Goal: Task Accomplishment & Management: Complete application form

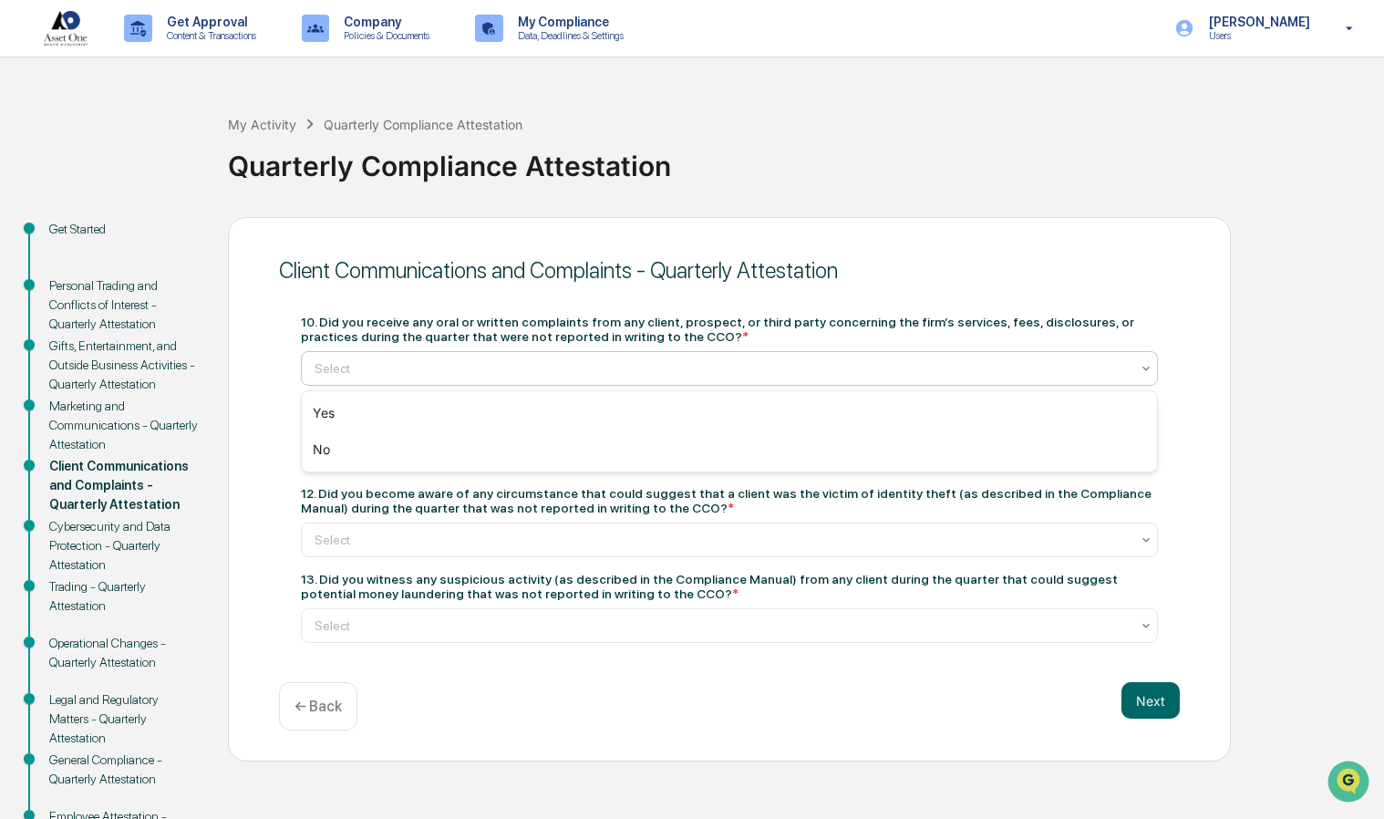
click at [315, 456] on div "No" at bounding box center [730, 449] width 856 height 36
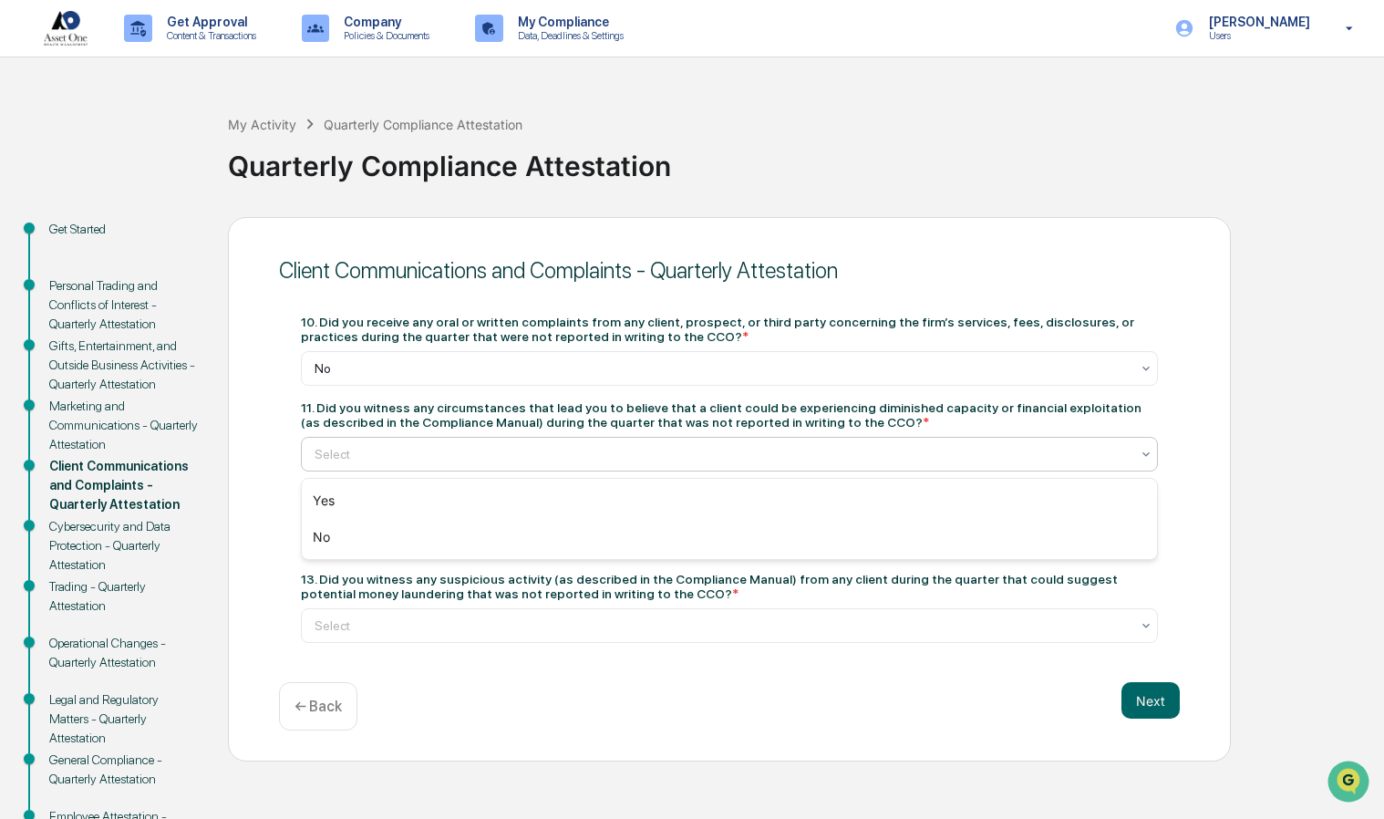
click at [315, 543] on div "No" at bounding box center [730, 537] width 856 height 36
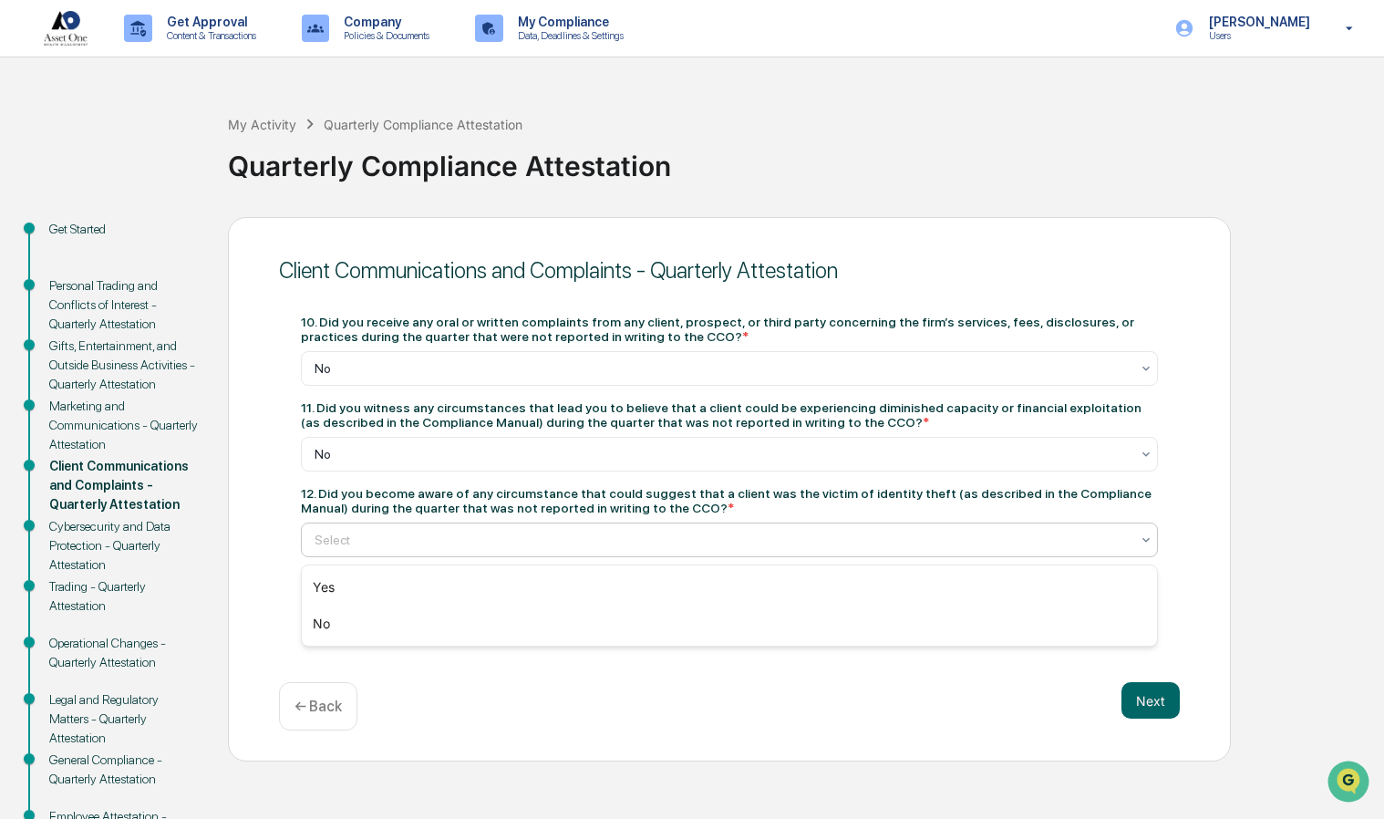
click at [312, 638] on div "No" at bounding box center [730, 623] width 856 height 36
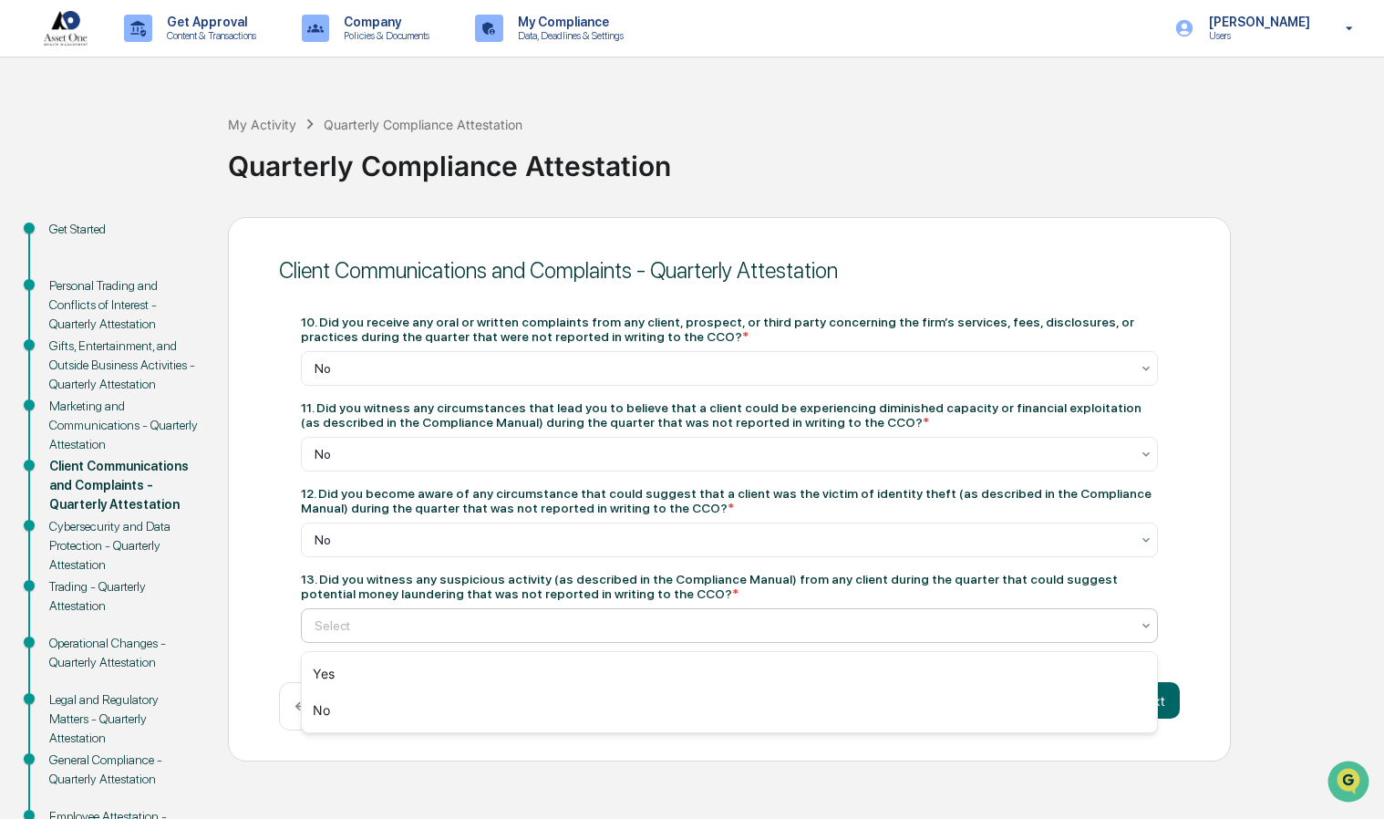
click at [314, 728] on div "Yes No" at bounding box center [730, 692] width 856 height 80
click at [306, 716] on div "No" at bounding box center [730, 710] width 856 height 36
click at [1155, 717] on button "Next" at bounding box center [1150, 700] width 58 height 36
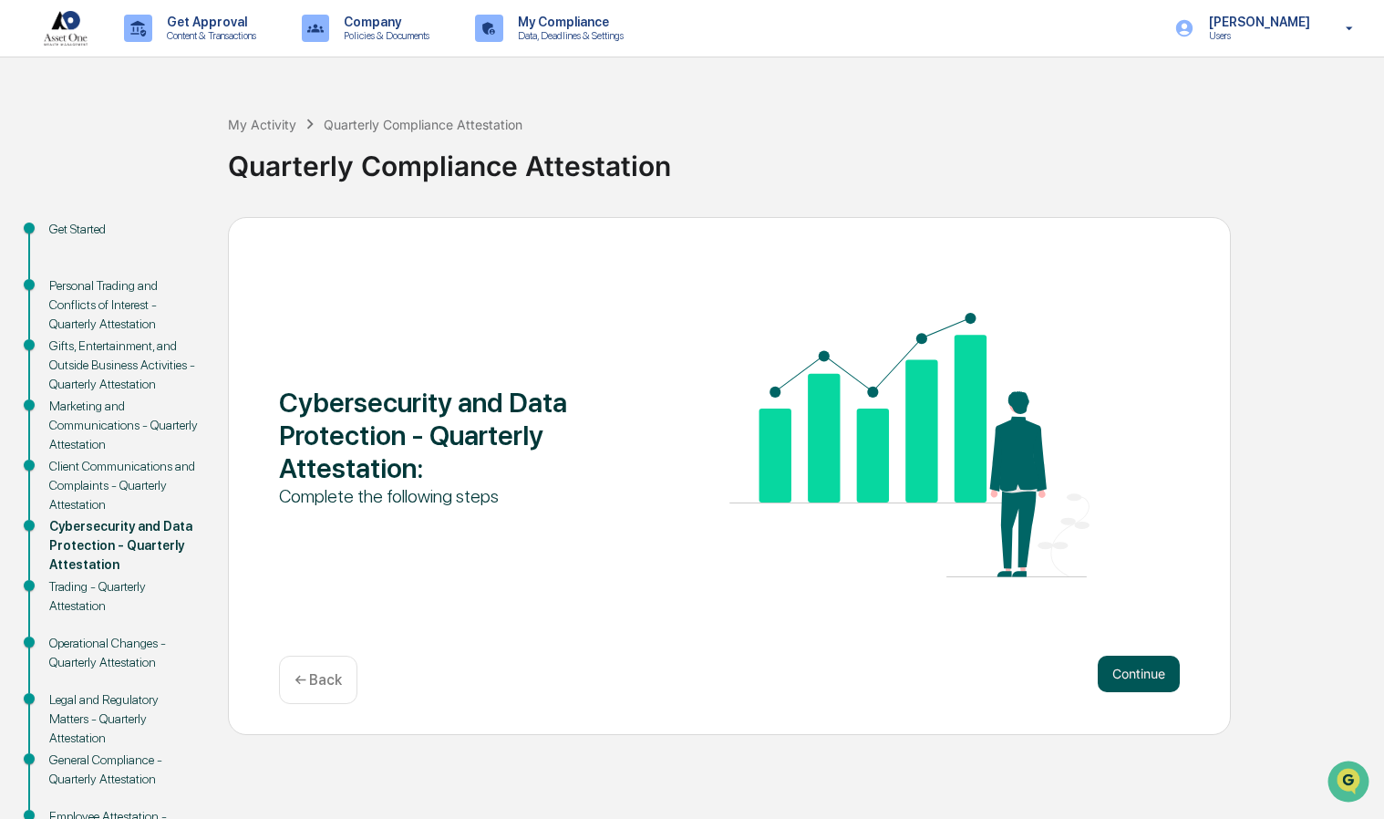
click at [1120, 678] on button "Continue" at bounding box center [1139, 673] width 82 height 36
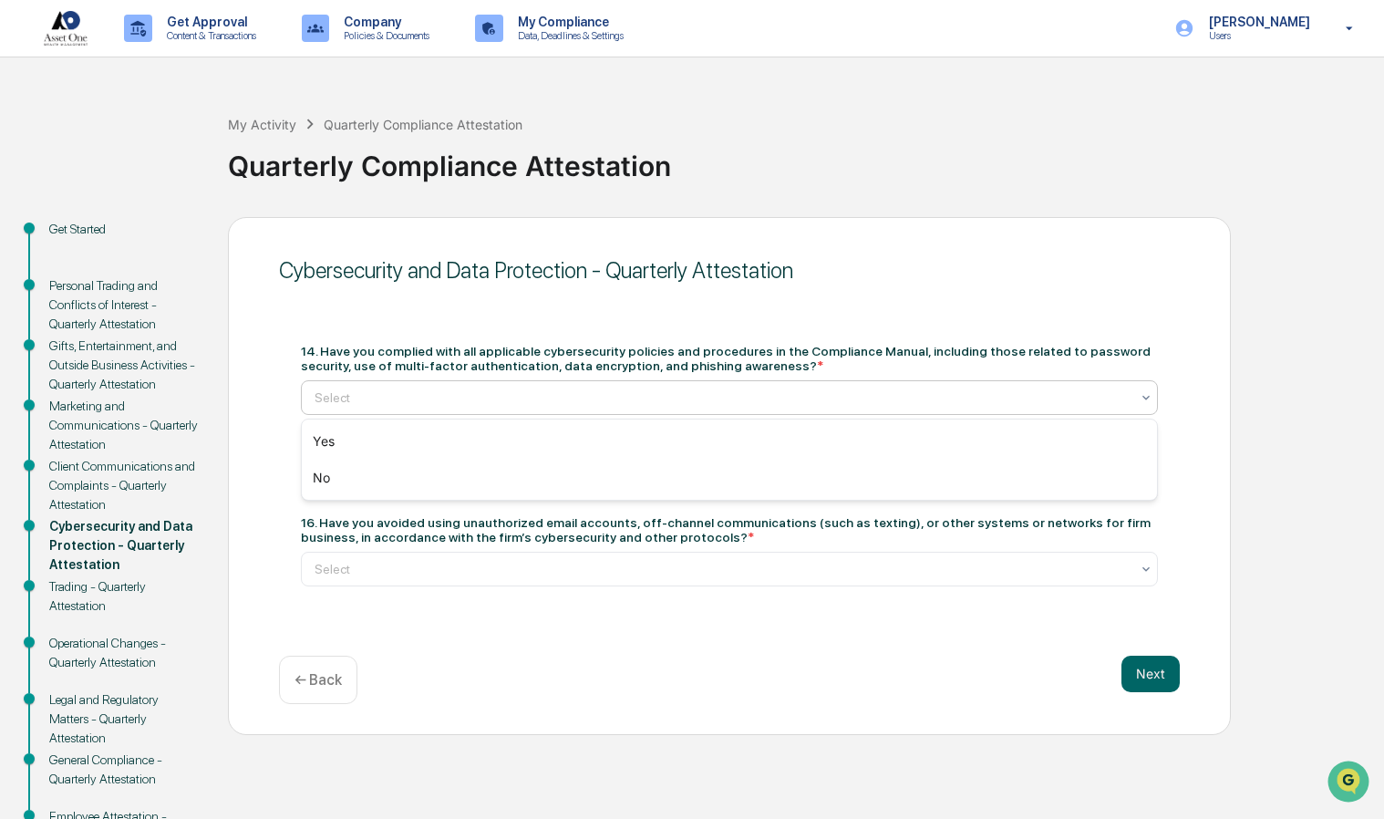
click at [329, 450] on div "Yes" at bounding box center [730, 441] width 856 height 36
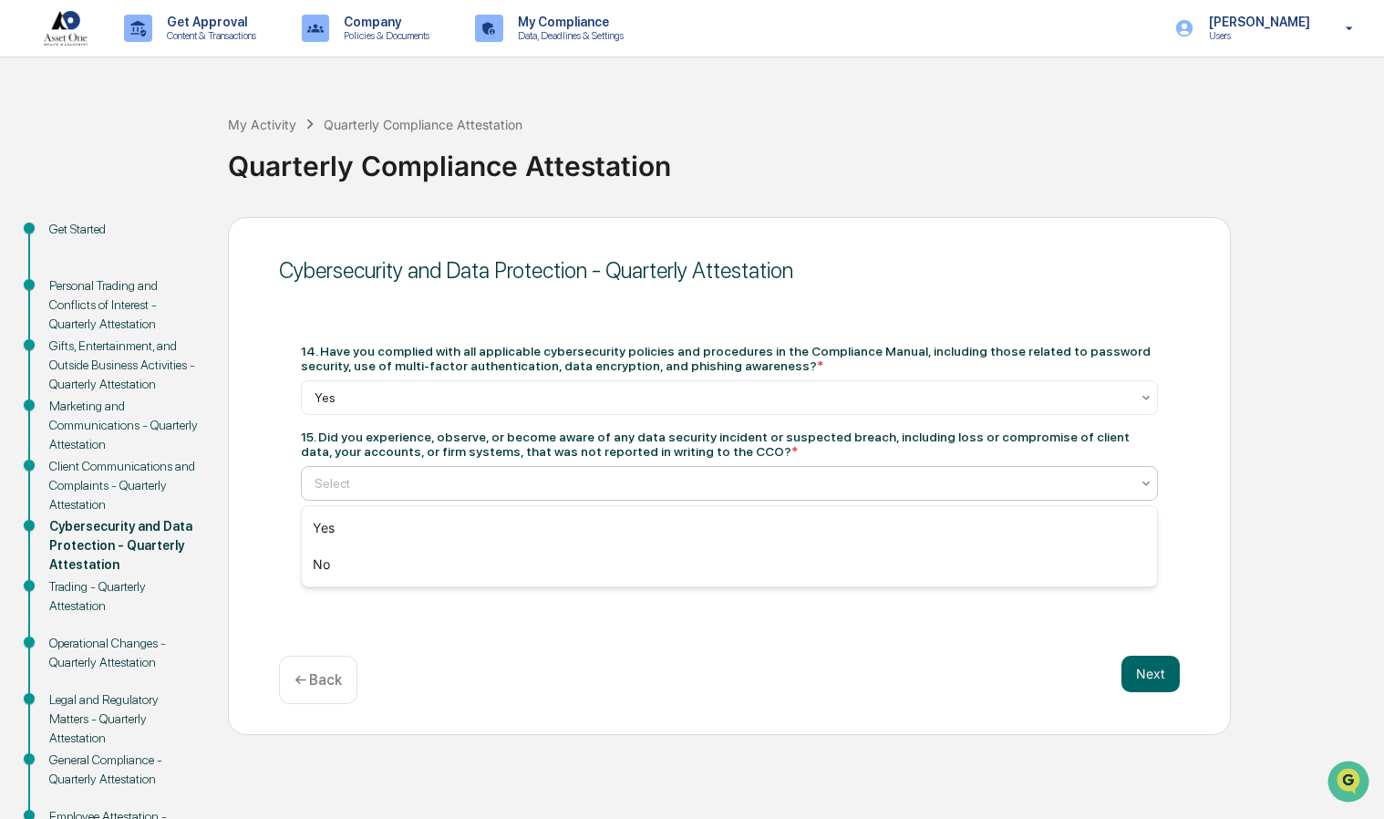
click at [315, 574] on div "No" at bounding box center [730, 564] width 856 height 36
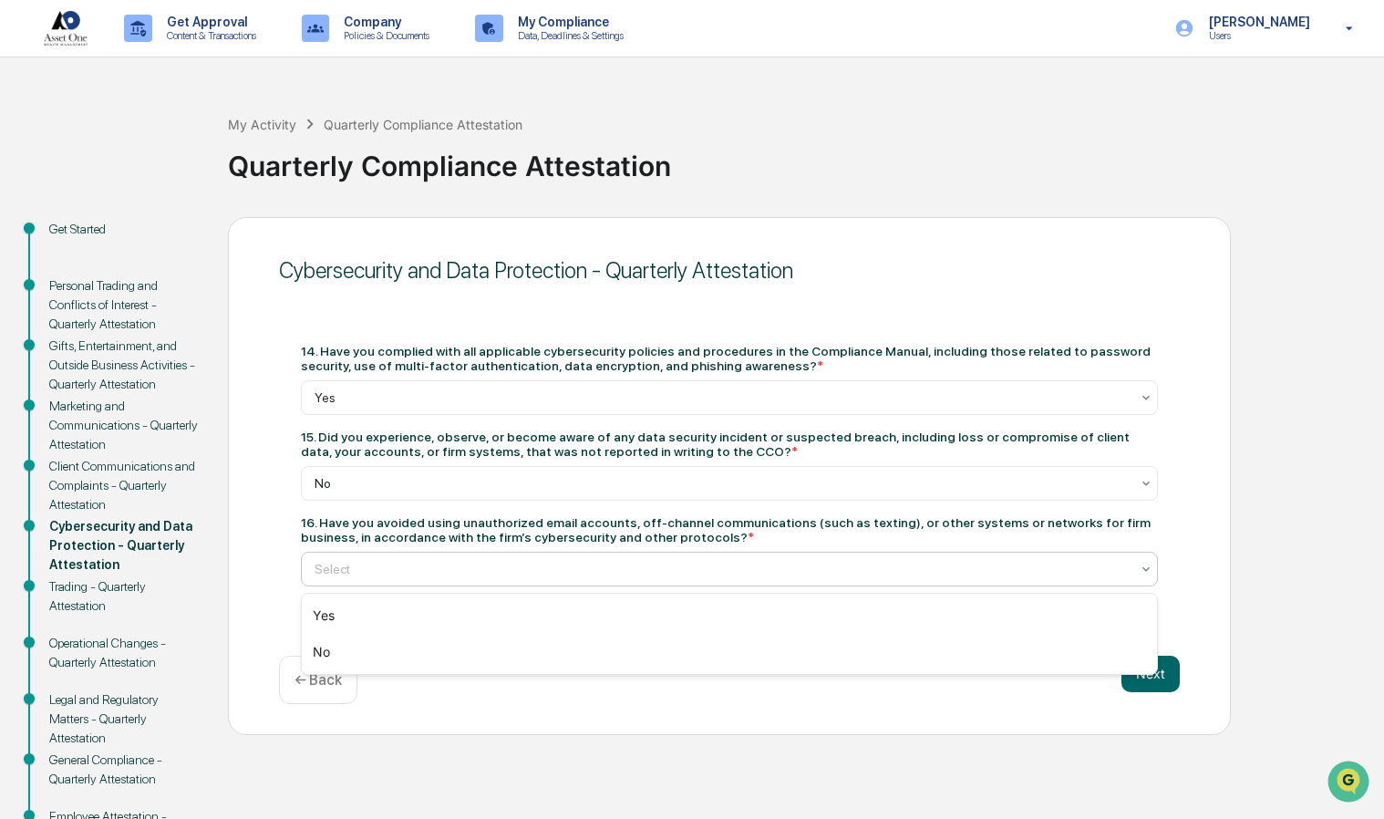
click at [328, 625] on div "Yes" at bounding box center [730, 615] width 856 height 36
click at [1151, 687] on button "Next" at bounding box center [1150, 673] width 58 height 36
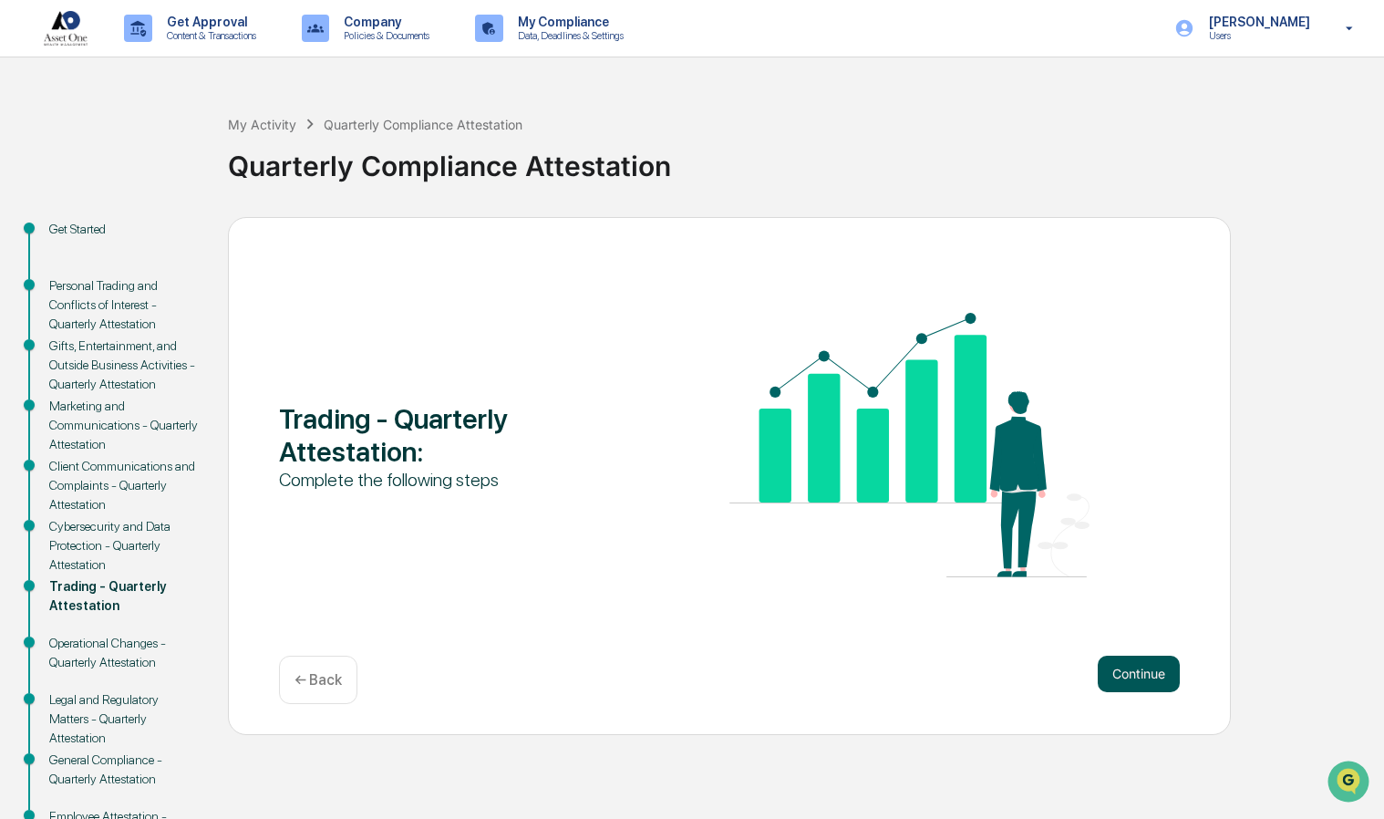
click at [1138, 686] on button "Continue" at bounding box center [1139, 673] width 82 height 36
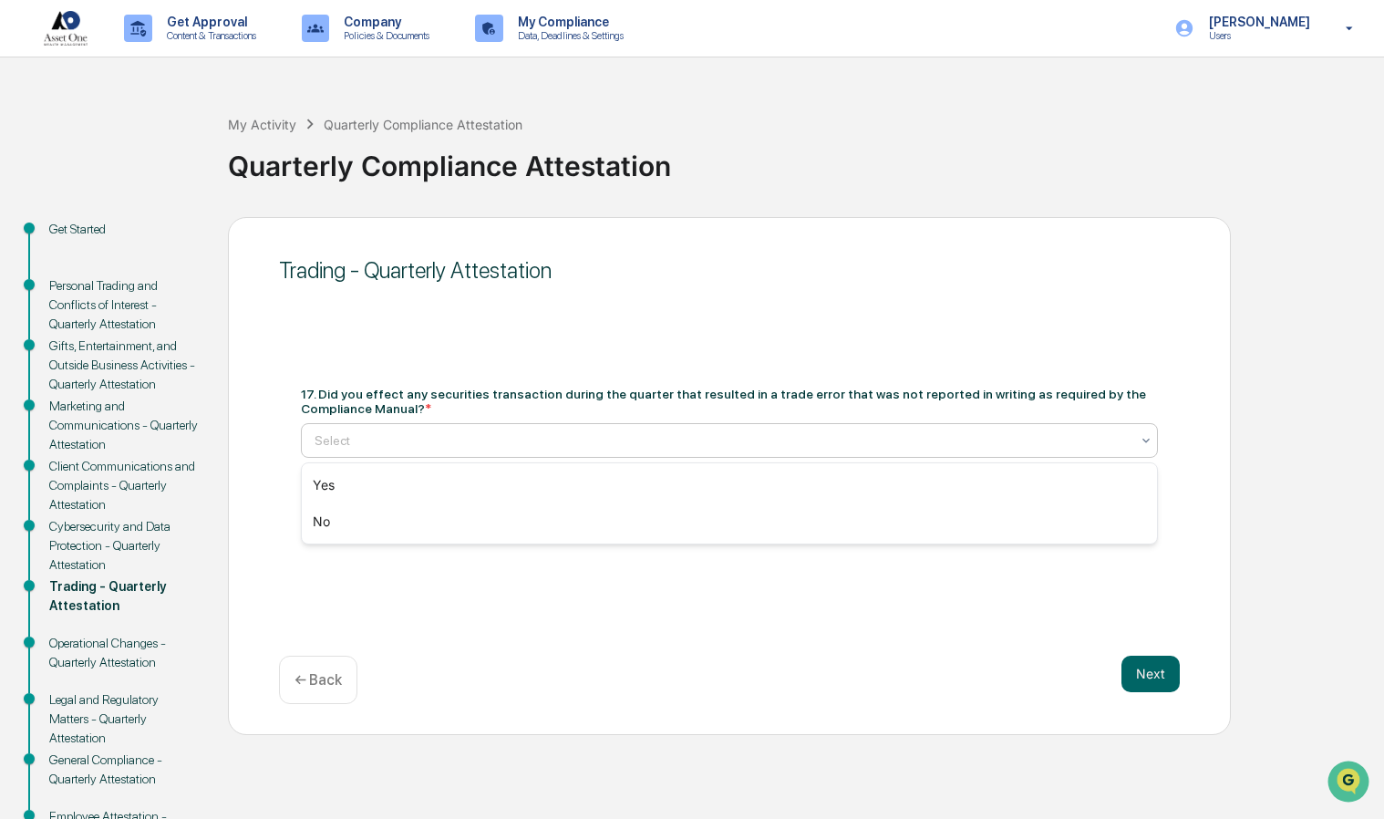
click at [315, 530] on div "No" at bounding box center [730, 521] width 856 height 36
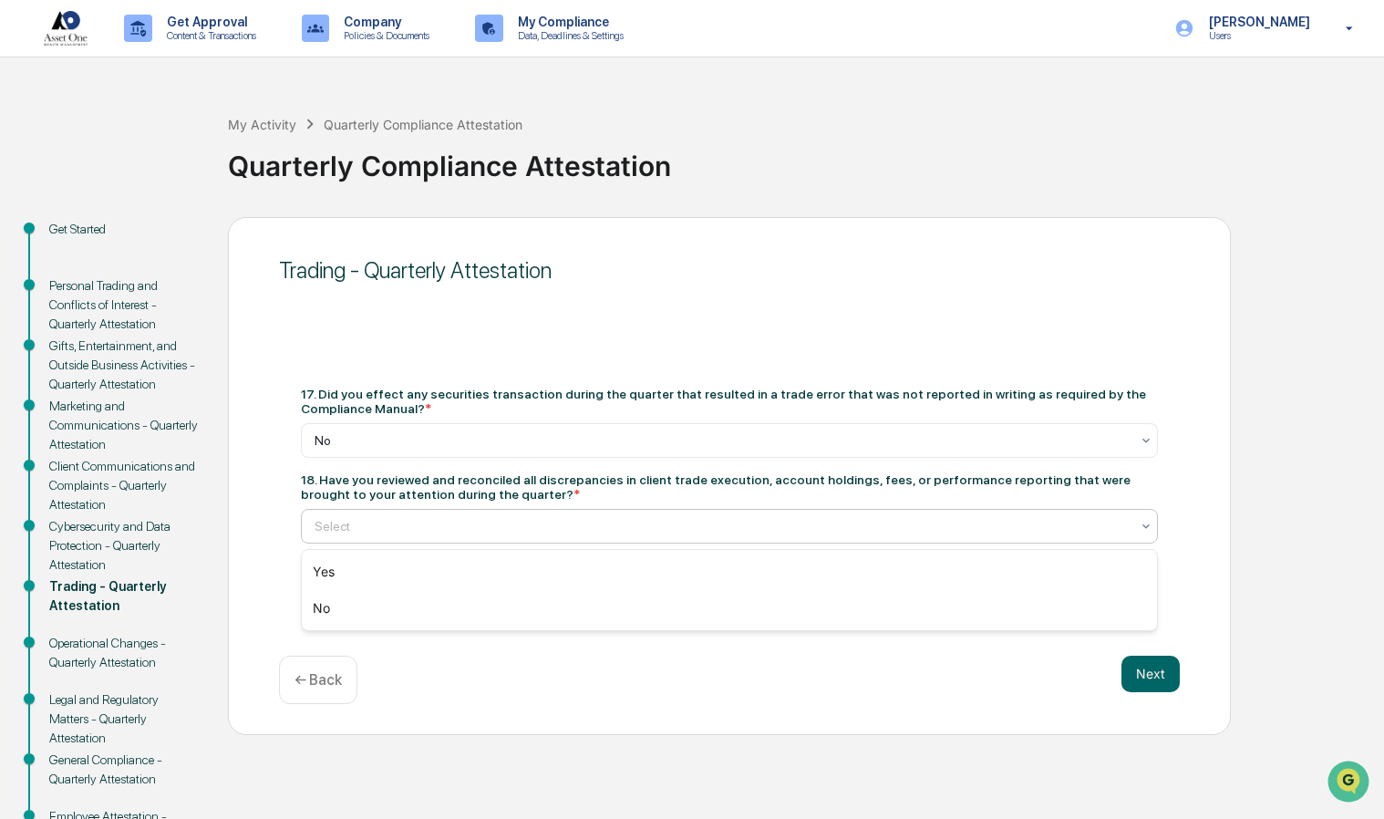
click at [320, 577] on div "Yes" at bounding box center [730, 571] width 856 height 36
click at [1136, 683] on button "Next" at bounding box center [1150, 673] width 58 height 36
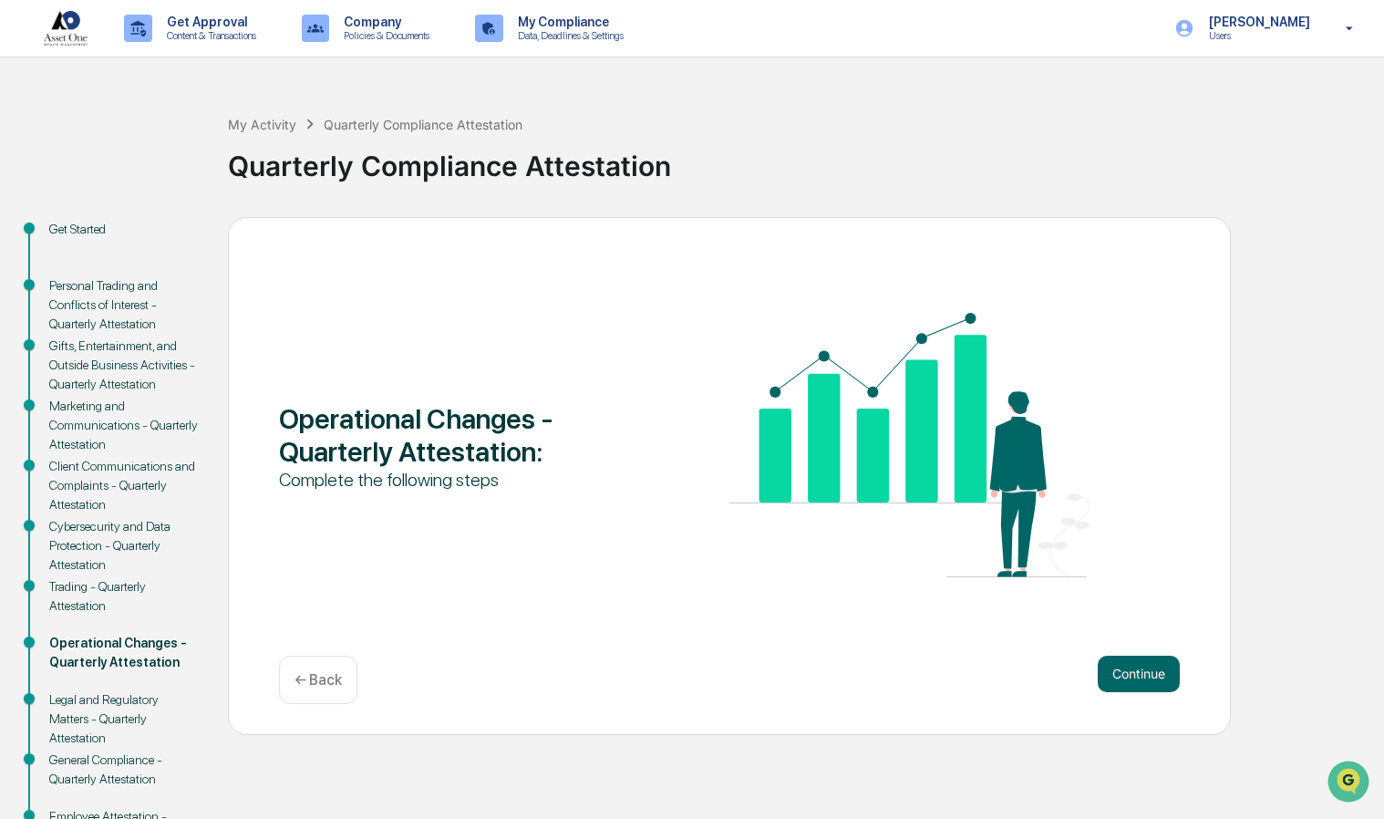
click at [1130, 686] on button "Continue" at bounding box center [1139, 673] width 82 height 36
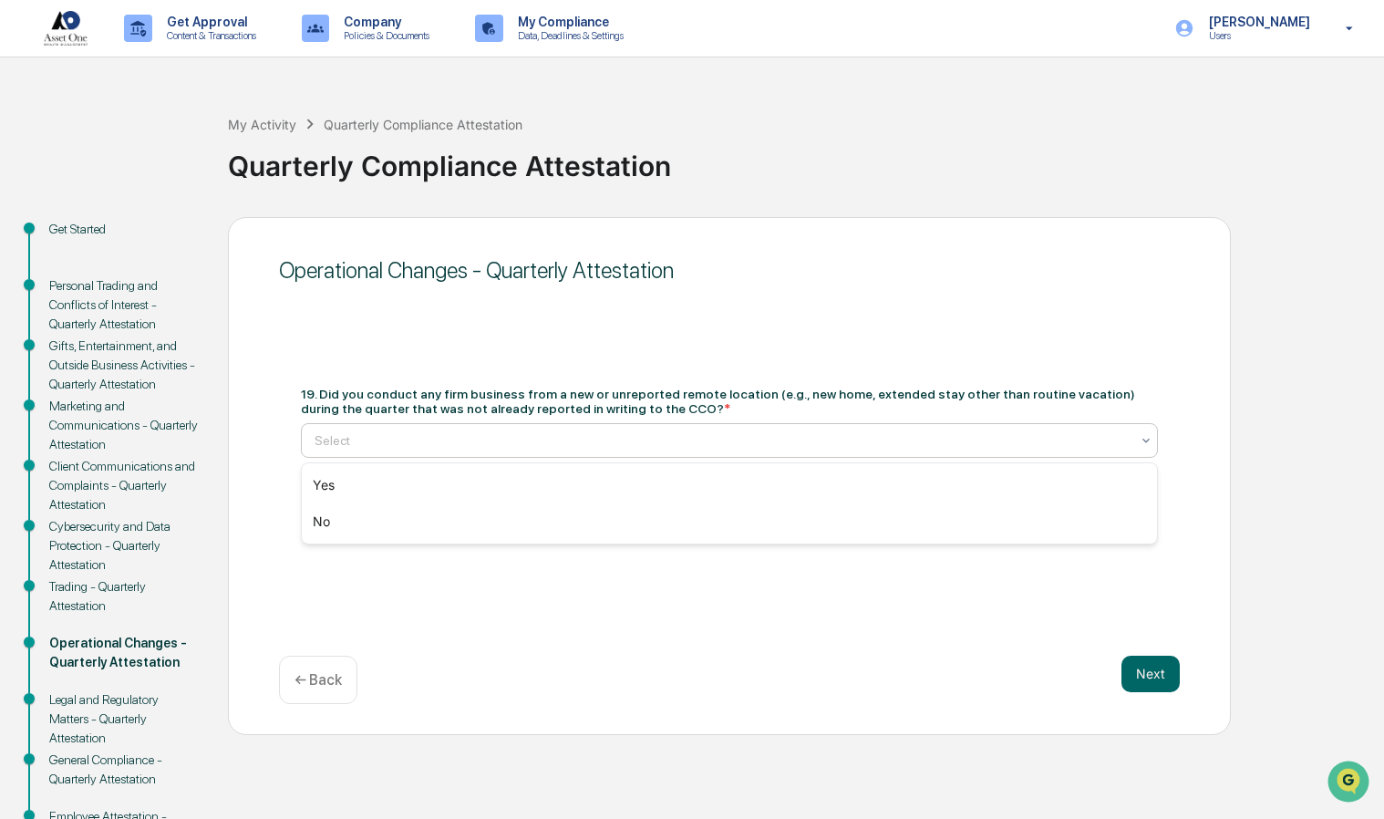
click at [315, 537] on div "No" at bounding box center [730, 521] width 856 height 36
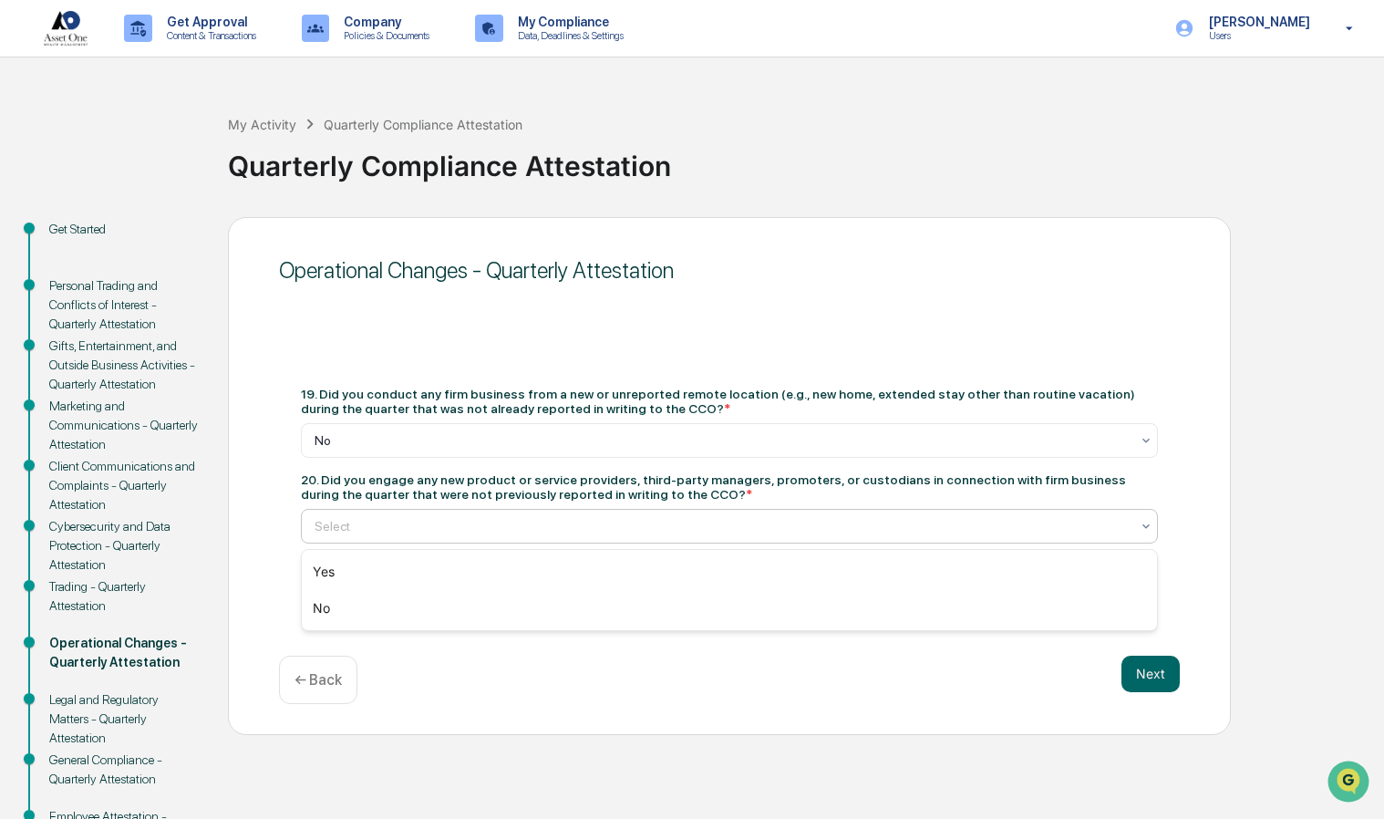
click at [326, 621] on div "No" at bounding box center [730, 608] width 856 height 36
click at [1152, 676] on button "Next" at bounding box center [1150, 673] width 58 height 36
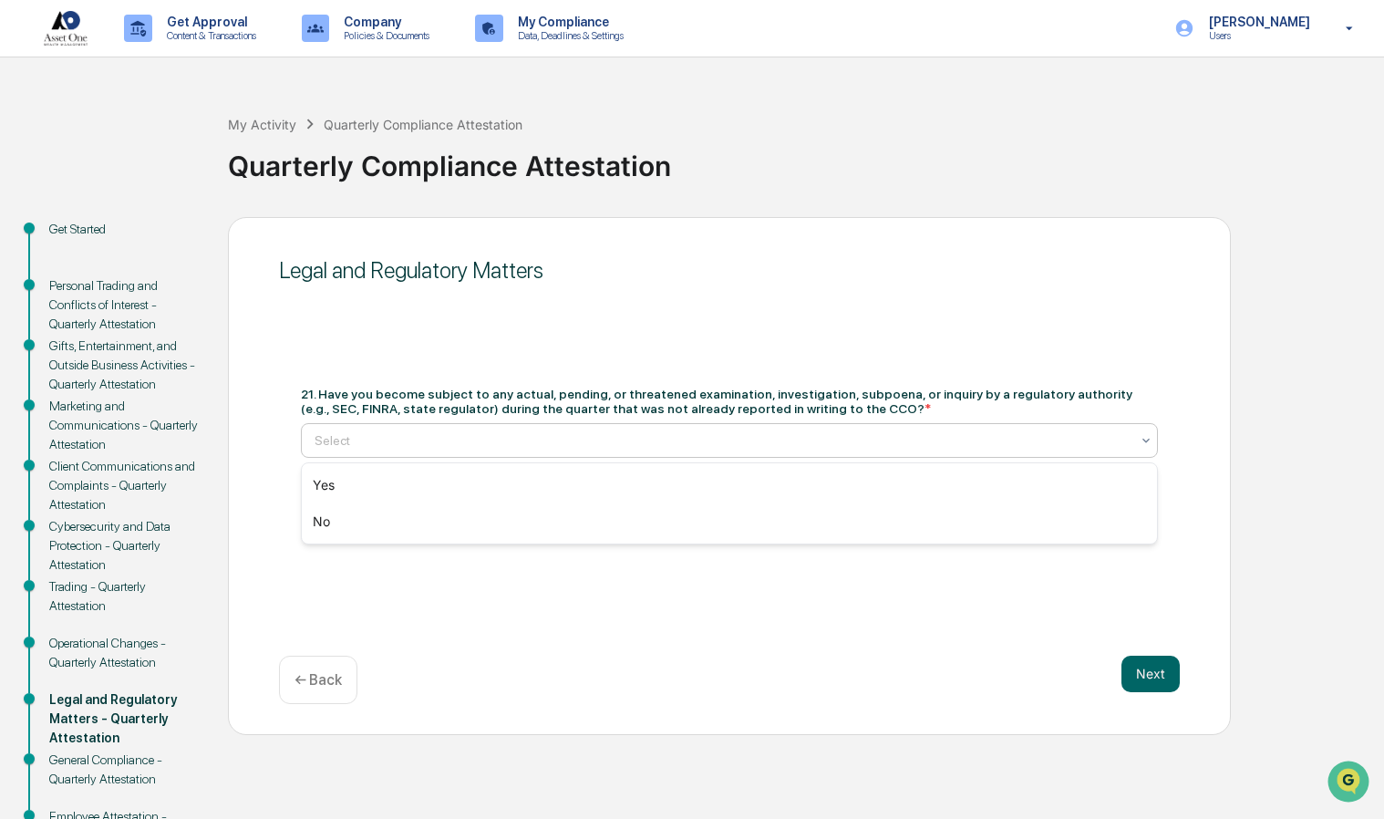
click at [315, 527] on div "No" at bounding box center [730, 521] width 856 height 36
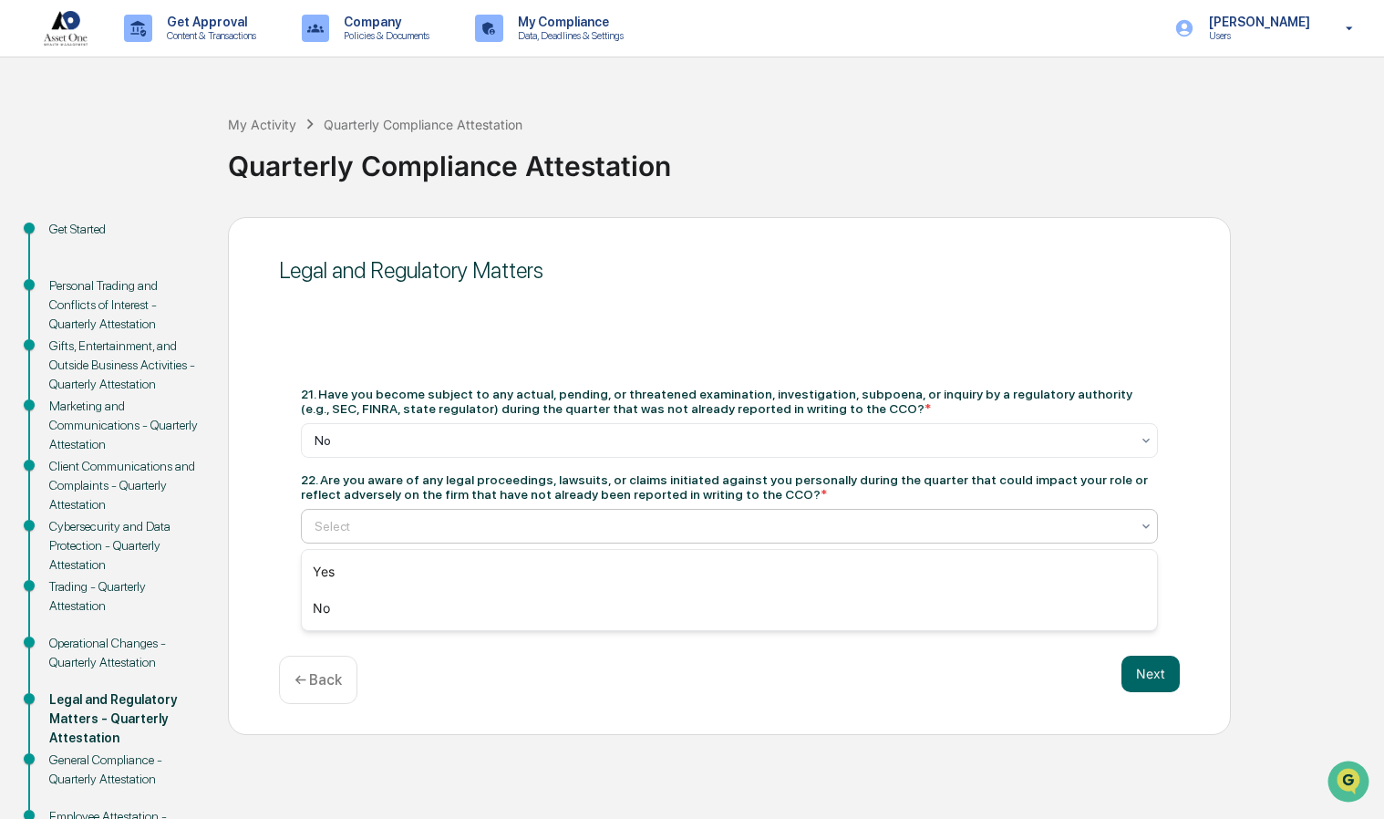
click at [329, 618] on div "No" at bounding box center [730, 608] width 856 height 36
click at [1150, 686] on button "Next" at bounding box center [1150, 673] width 58 height 36
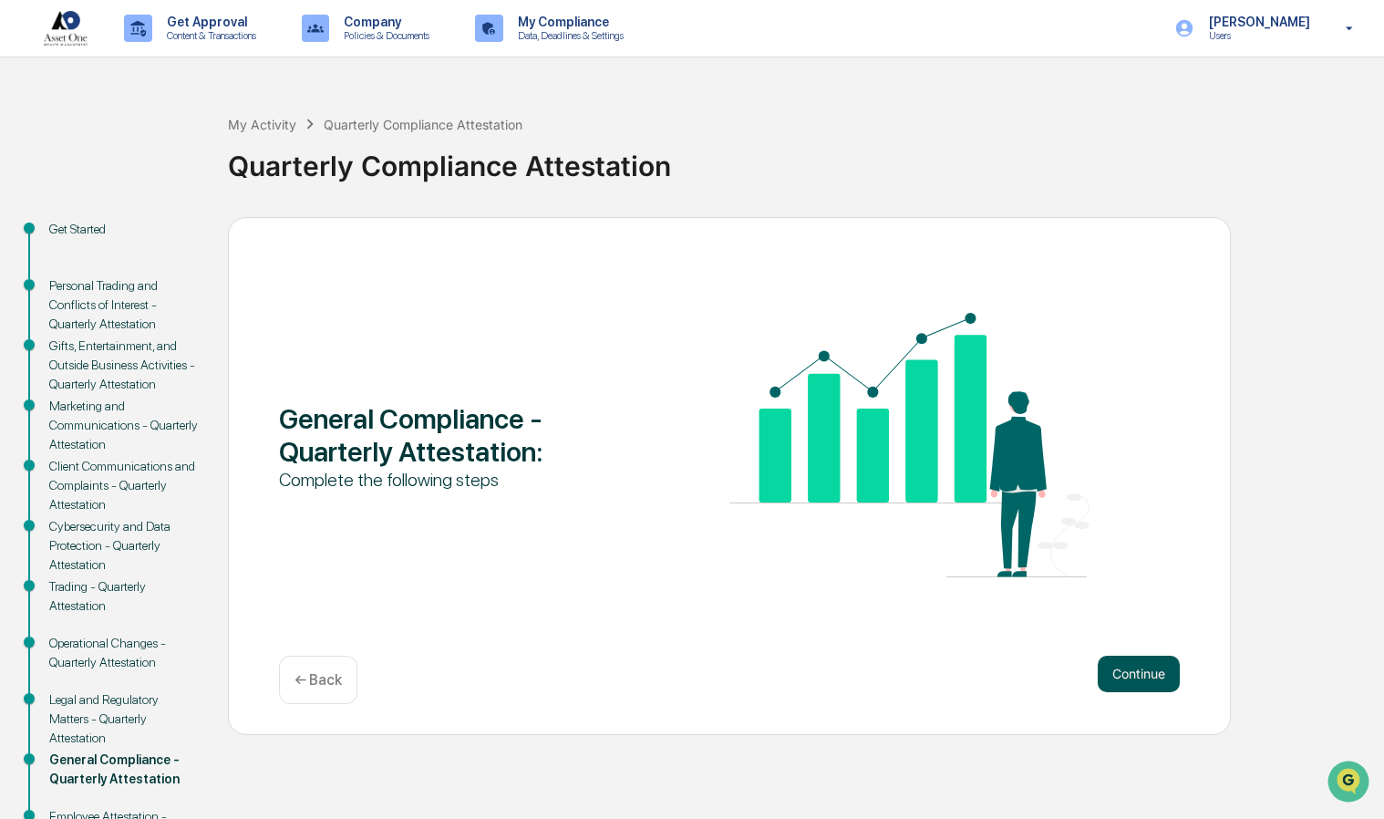
click at [1129, 675] on button "Continue" at bounding box center [1139, 673] width 82 height 36
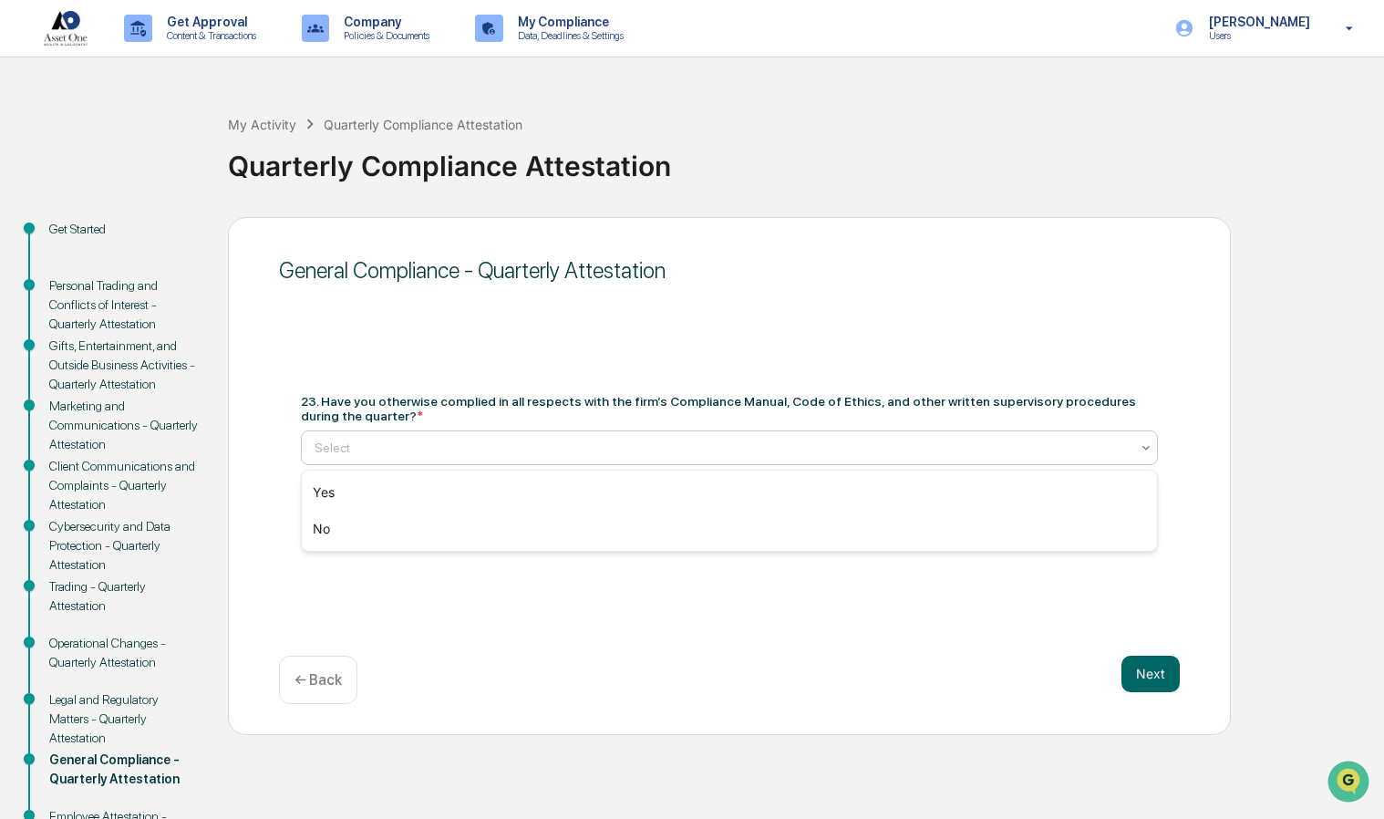
click at [325, 502] on div "Yes" at bounding box center [730, 492] width 856 height 36
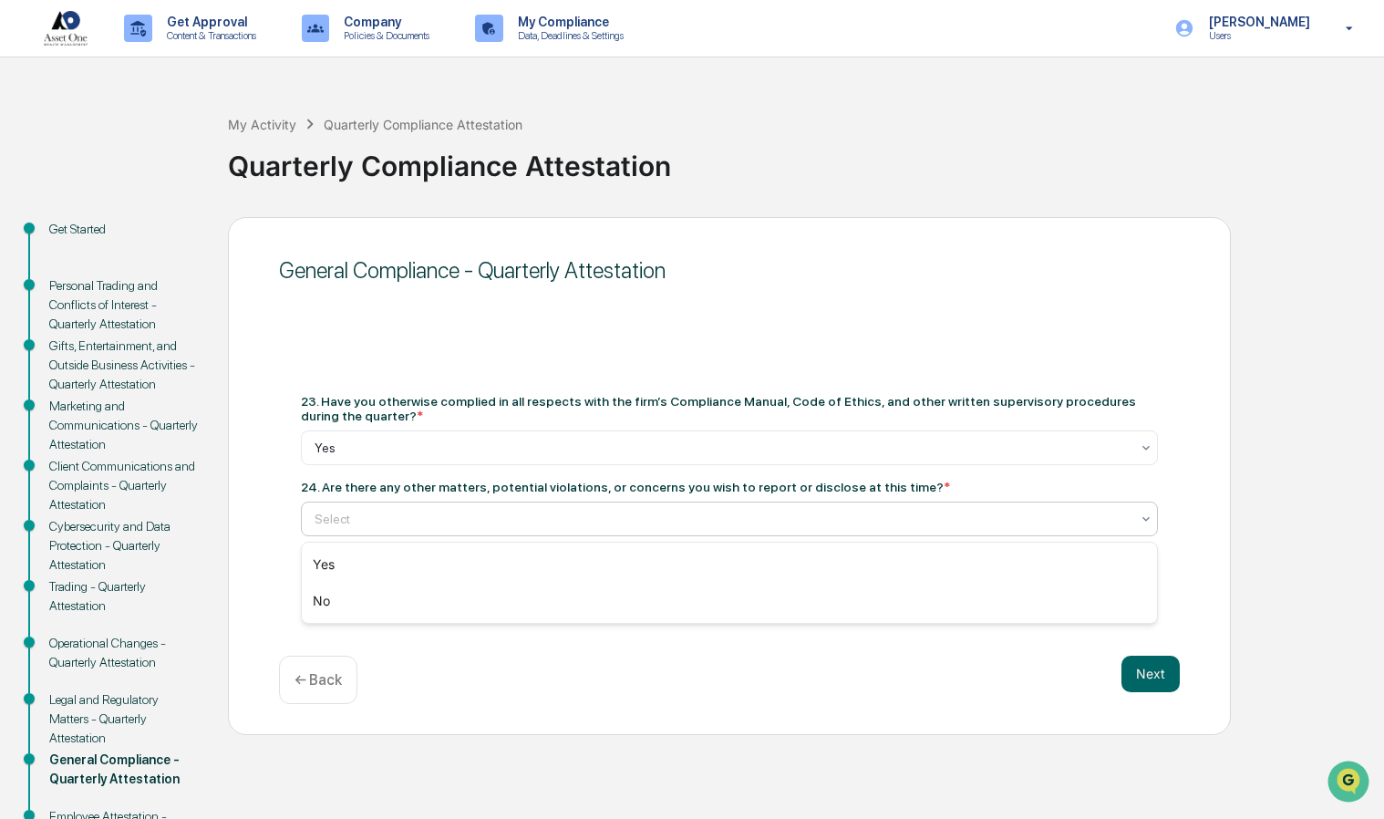
click at [328, 607] on div "No" at bounding box center [730, 601] width 856 height 36
click at [1141, 686] on button "Next" at bounding box center [1150, 673] width 58 height 36
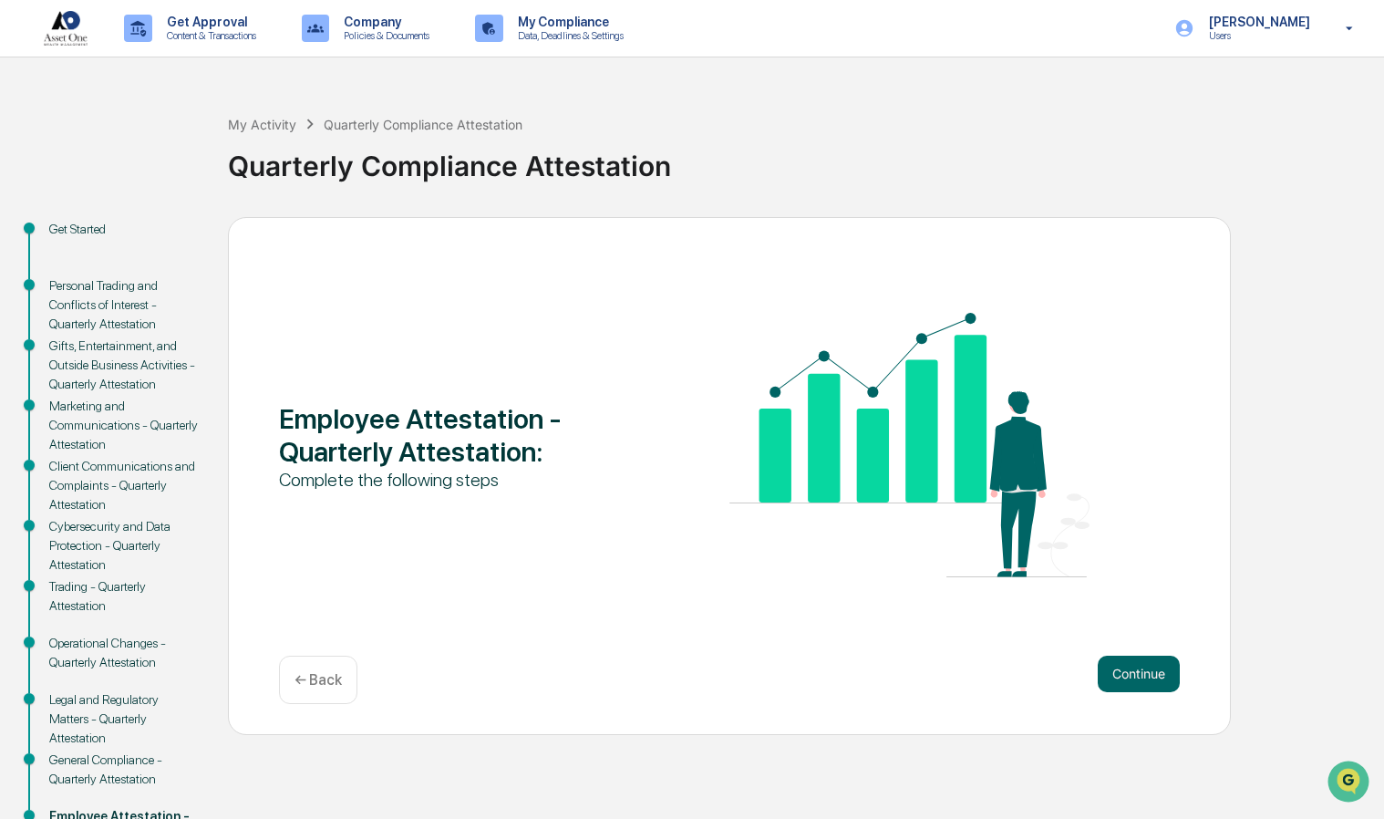
scroll to position [119, 0]
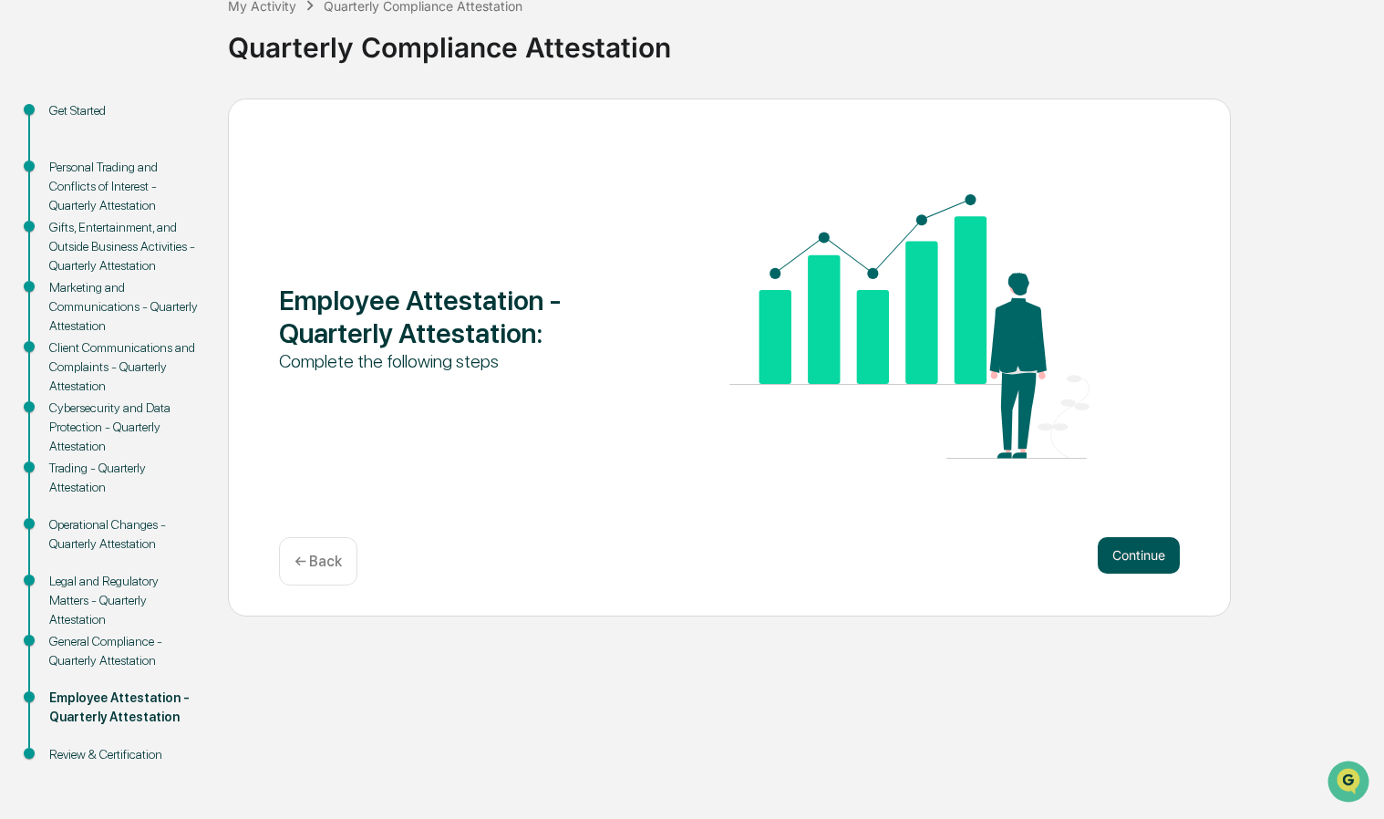
click at [1130, 569] on button "Continue" at bounding box center [1139, 555] width 82 height 36
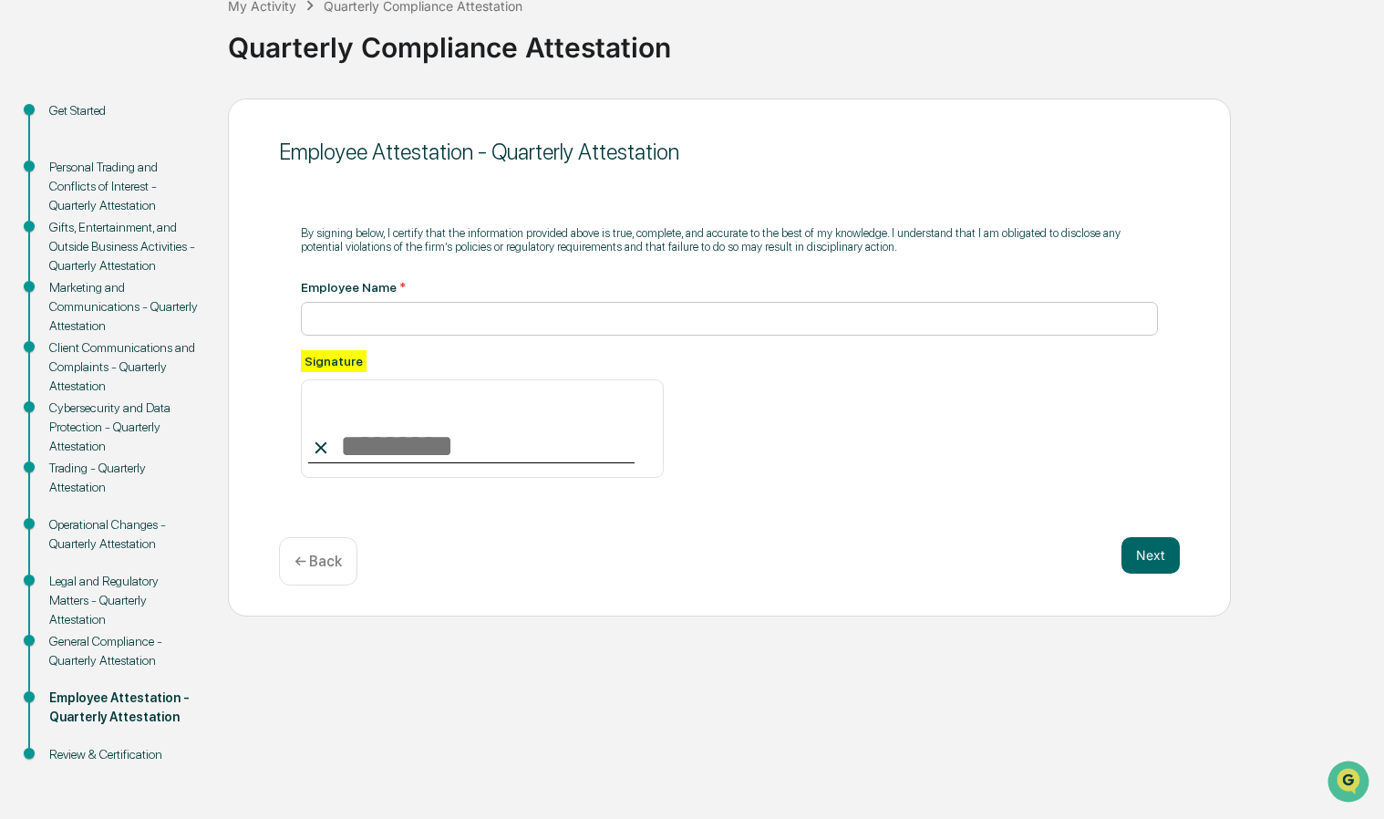
click at [357, 318] on input at bounding box center [729, 319] width 857 height 34
type input "**********"
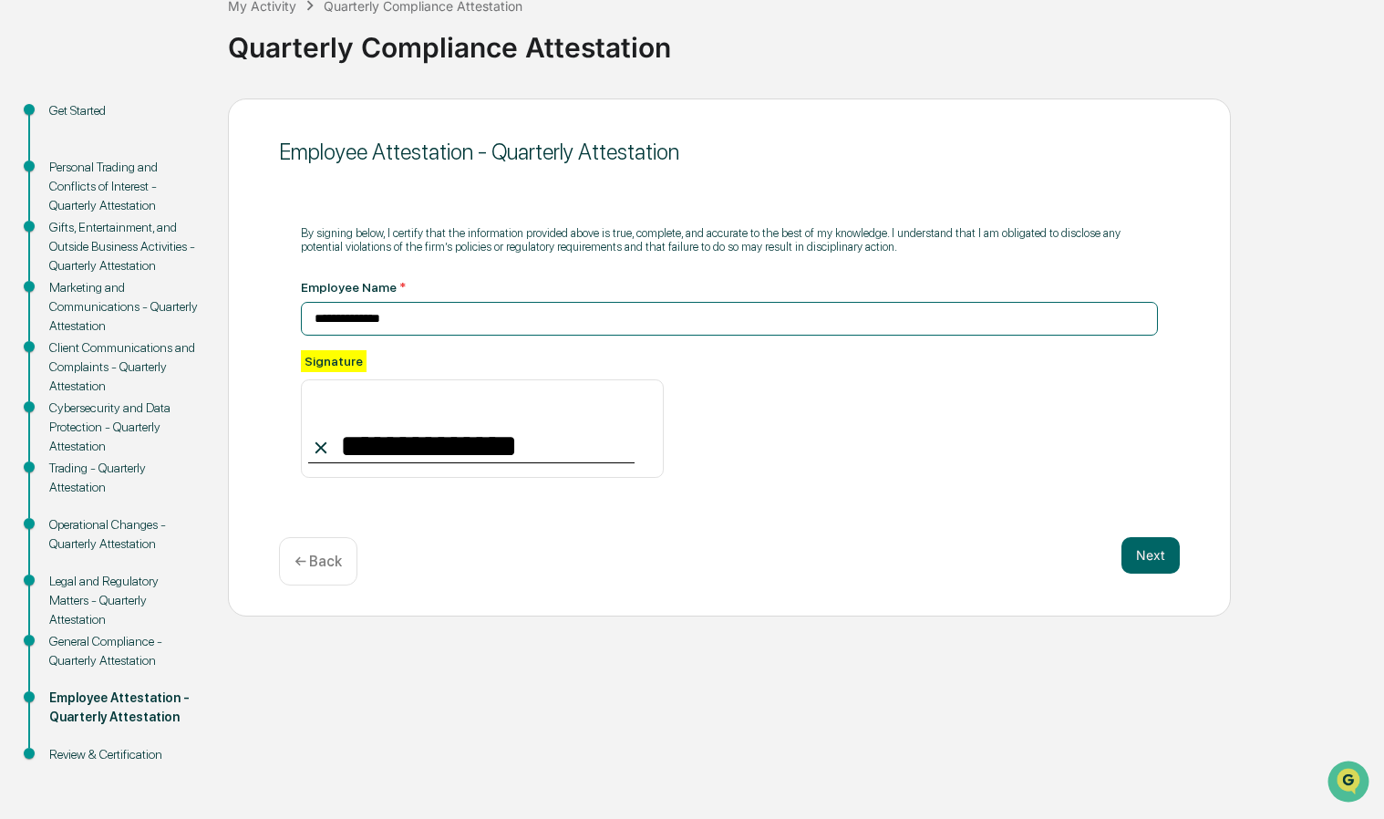
click at [1150, 556] on button "Next" at bounding box center [1150, 555] width 58 height 36
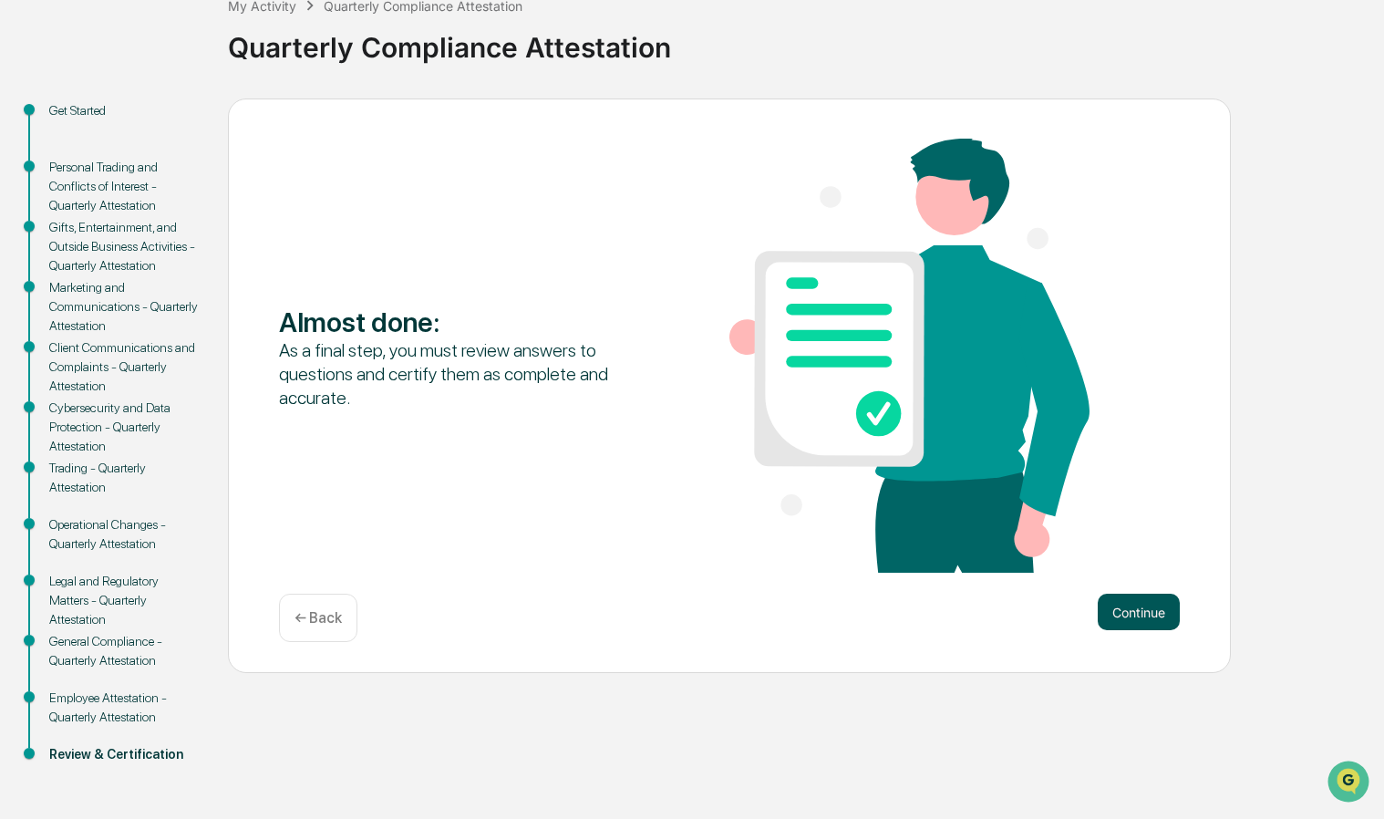
click at [1130, 614] on button "Continue" at bounding box center [1139, 611] width 82 height 36
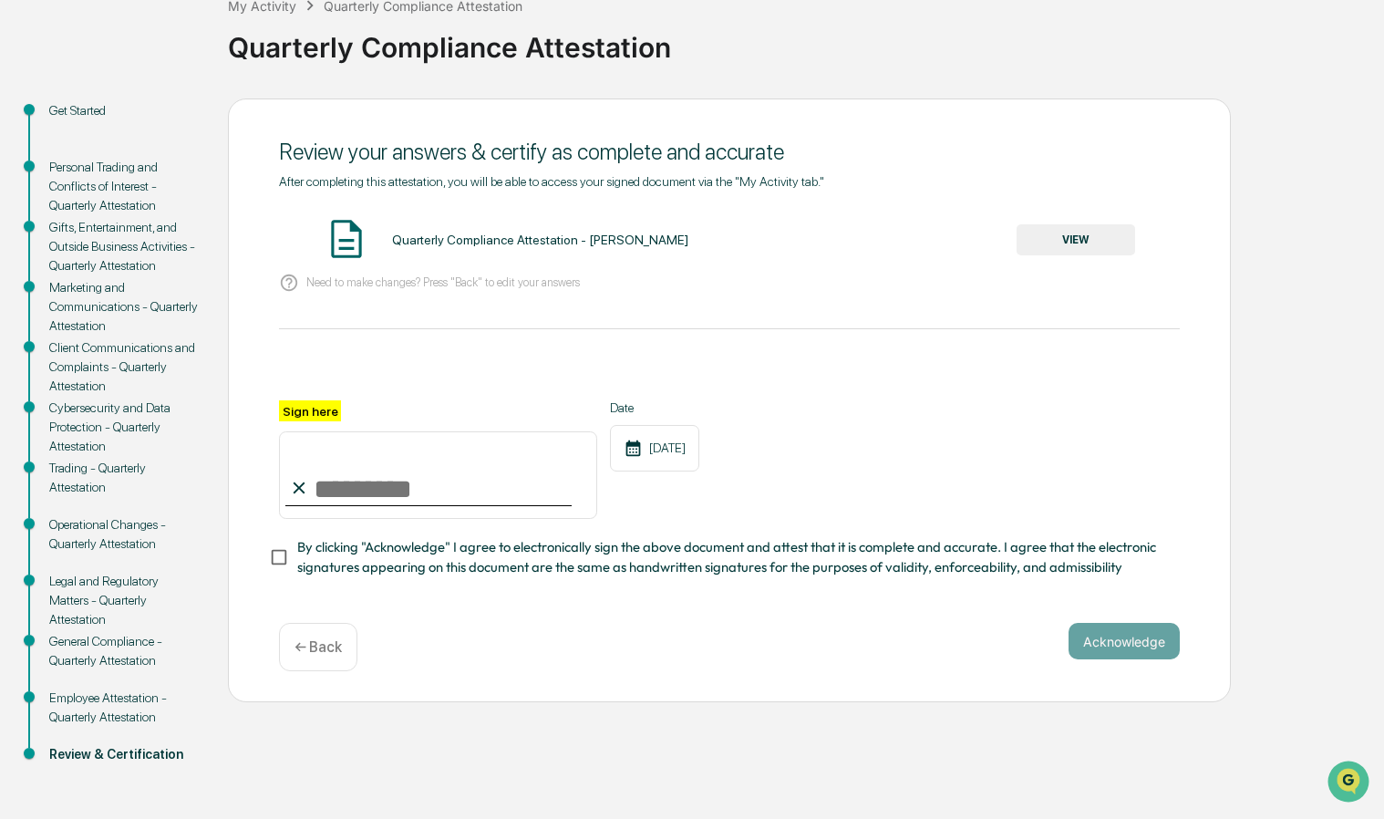
click at [1068, 241] on button "VIEW" at bounding box center [1075, 239] width 119 height 31
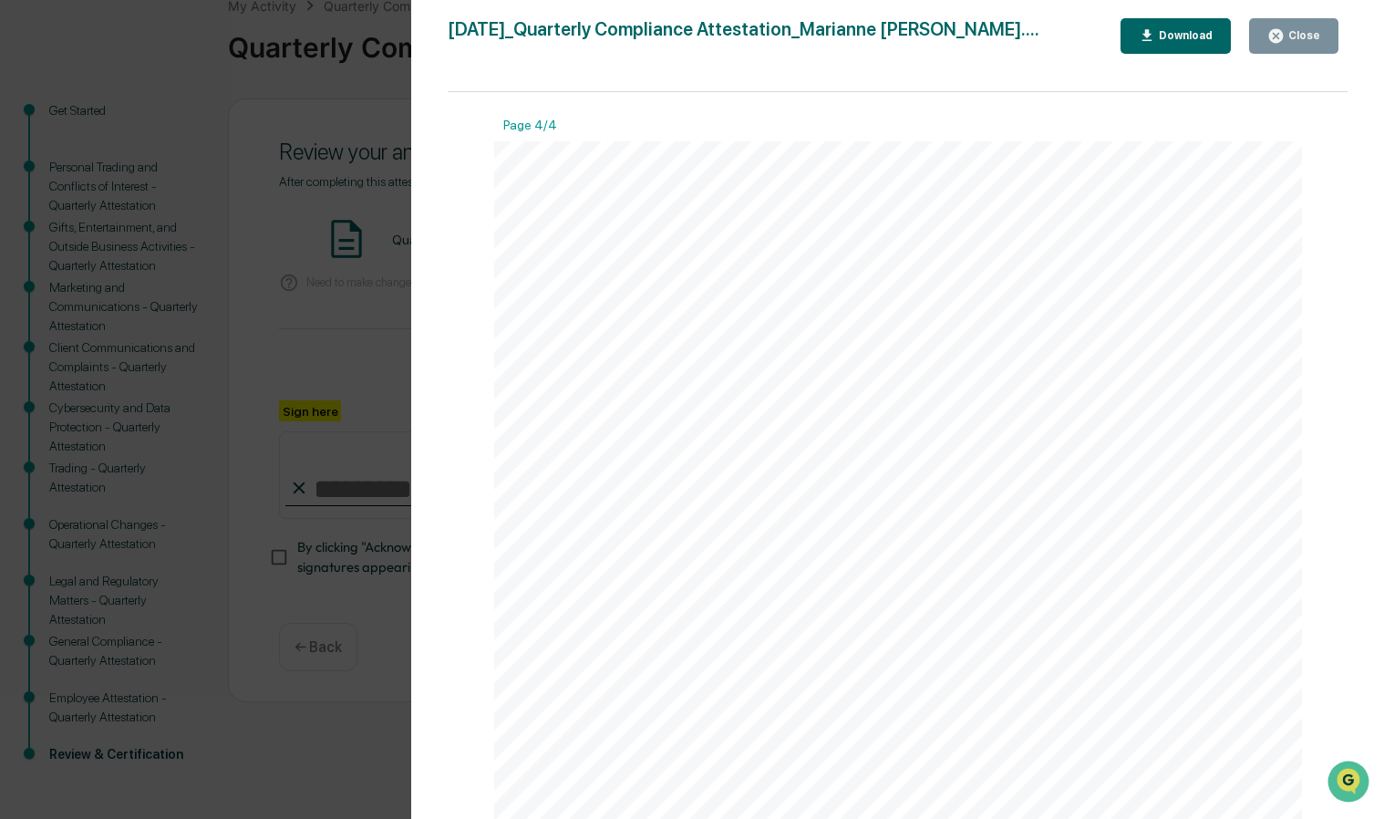
scroll to position [4070, 0]
click at [1310, 47] on button "Close" at bounding box center [1293, 36] width 89 height 36
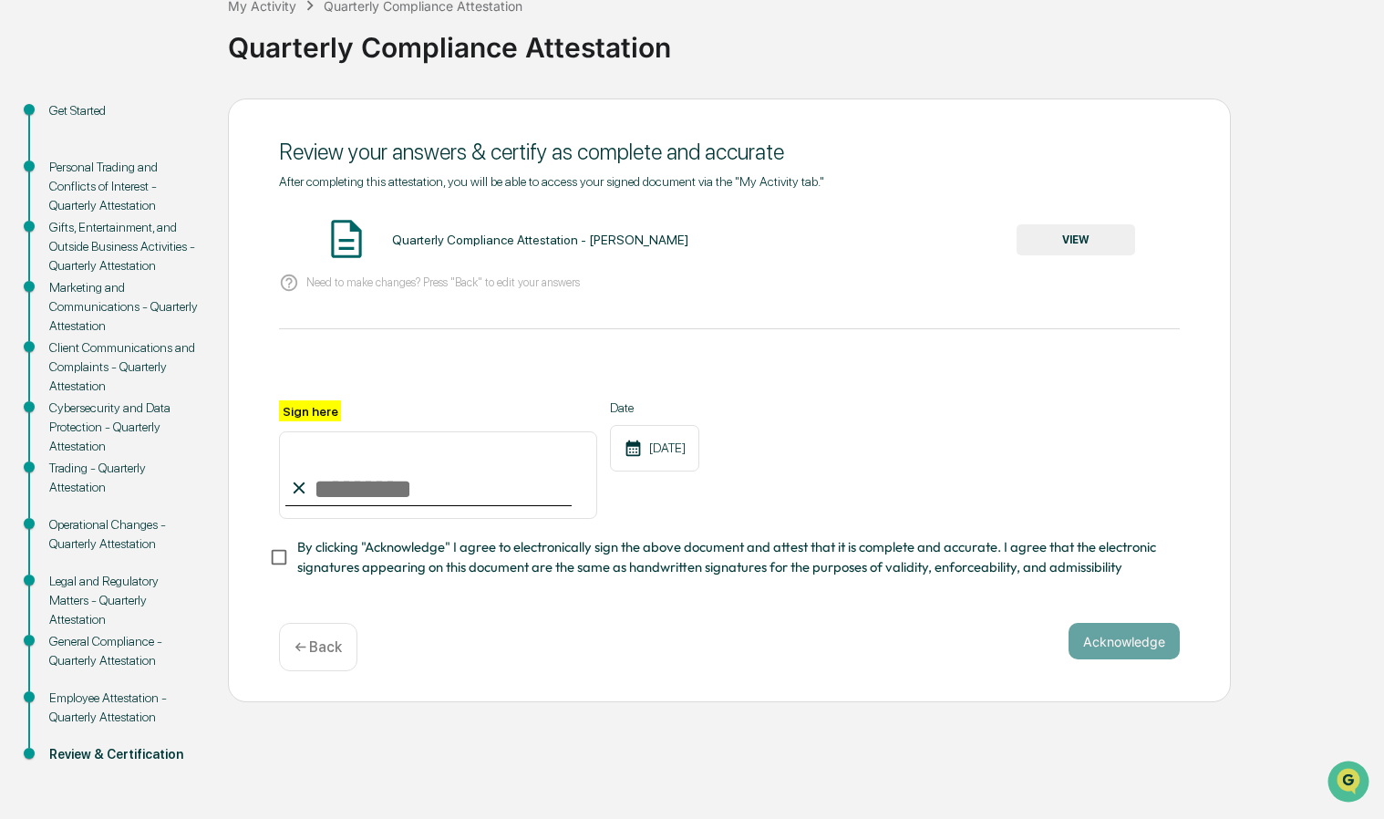
click at [325, 410] on label "Sign here" at bounding box center [310, 410] width 62 height 21
click at [325, 431] on input "Sign here" at bounding box center [438, 475] width 318 height 88
type input "**********"
click at [1123, 652] on button "Acknowledge" at bounding box center [1123, 641] width 111 height 36
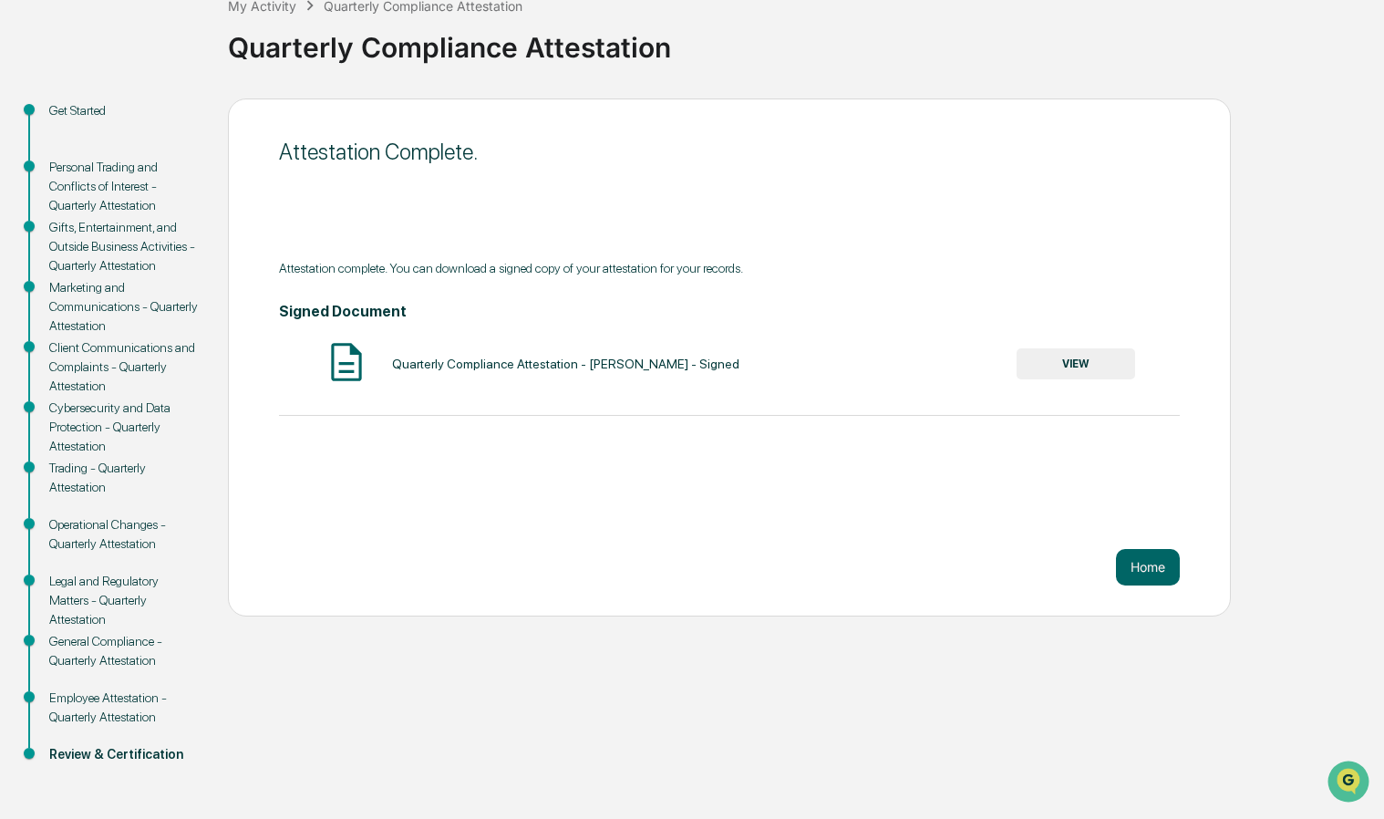
click at [1071, 364] on button "VIEW" at bounding box center [1075, 363] width 119 height 31
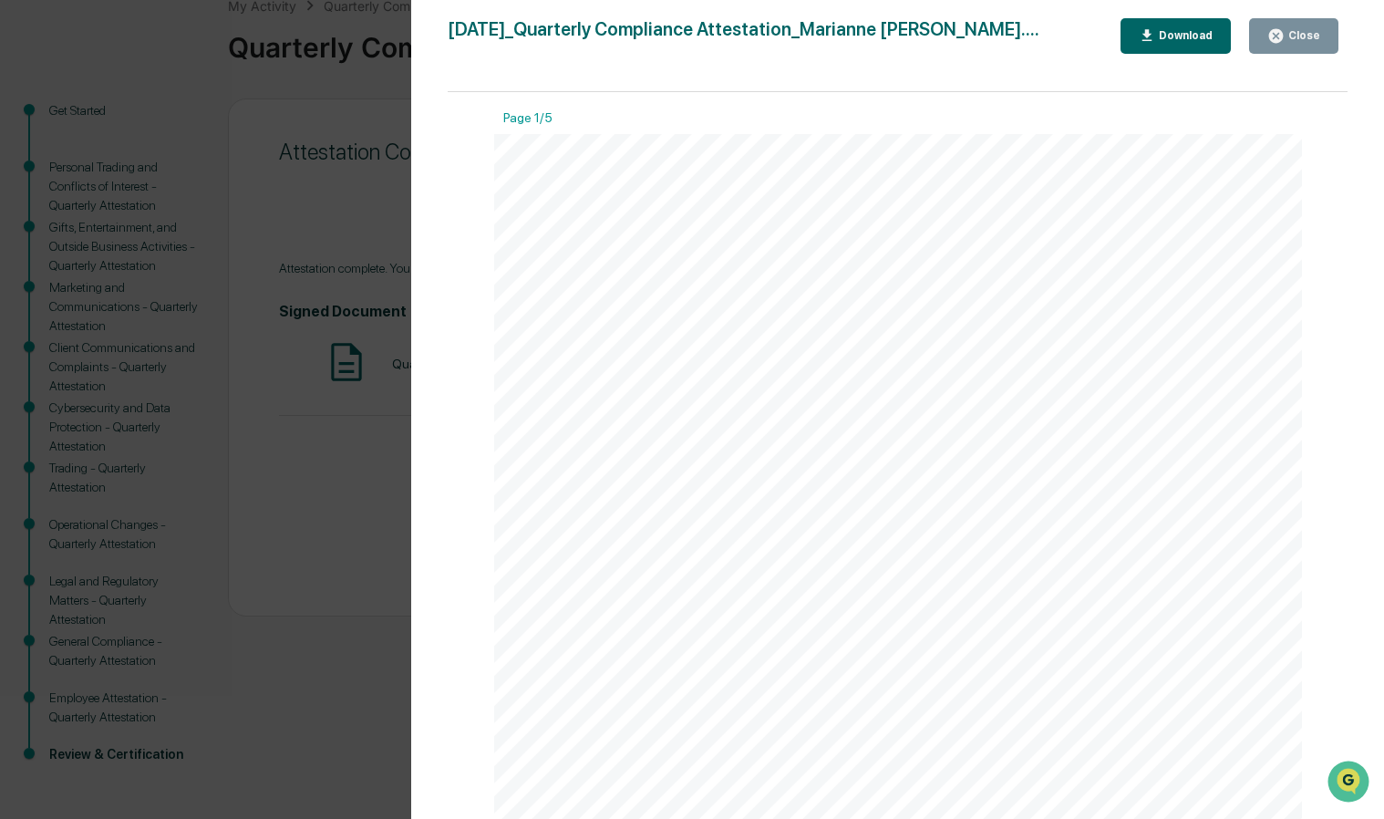
click at [1168, 47] on button "Download" at bounding box center [1175, 36] width 111 height 36
